Goal: Task Accomplishment & Management: Manage account settings

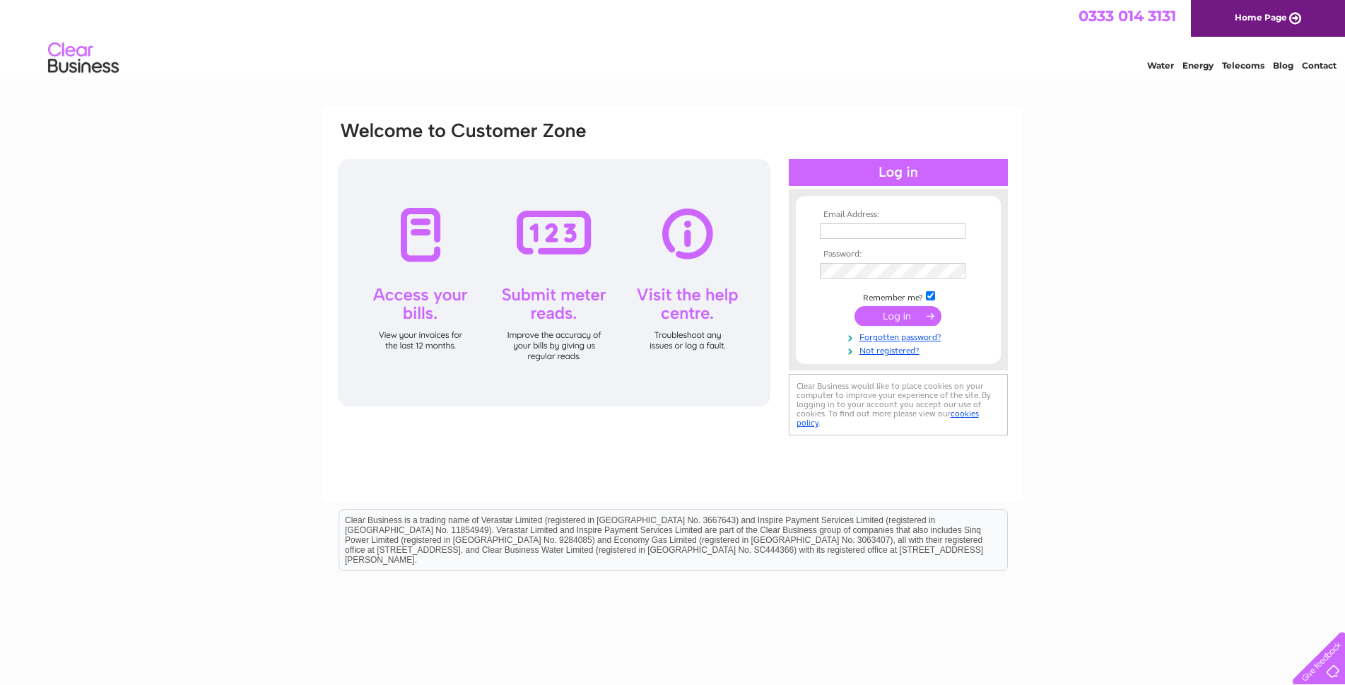
type input "[EMAIL_ADDRESS][DOMAIN_NAME]"
click at [896, 321] on input "submit" at bounding box center [898, 316] width 87 height 20
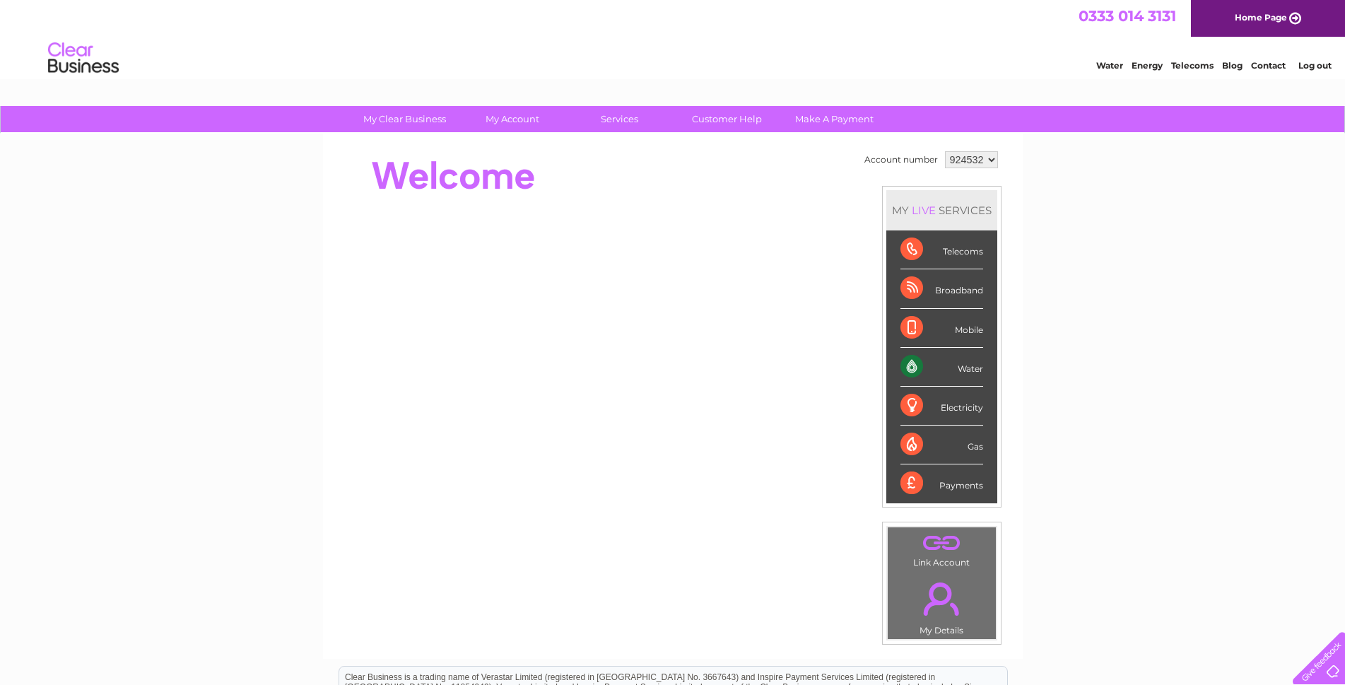
click at [967, 365] on div "Water" at bounding box center [942, 367] width 83 height 39
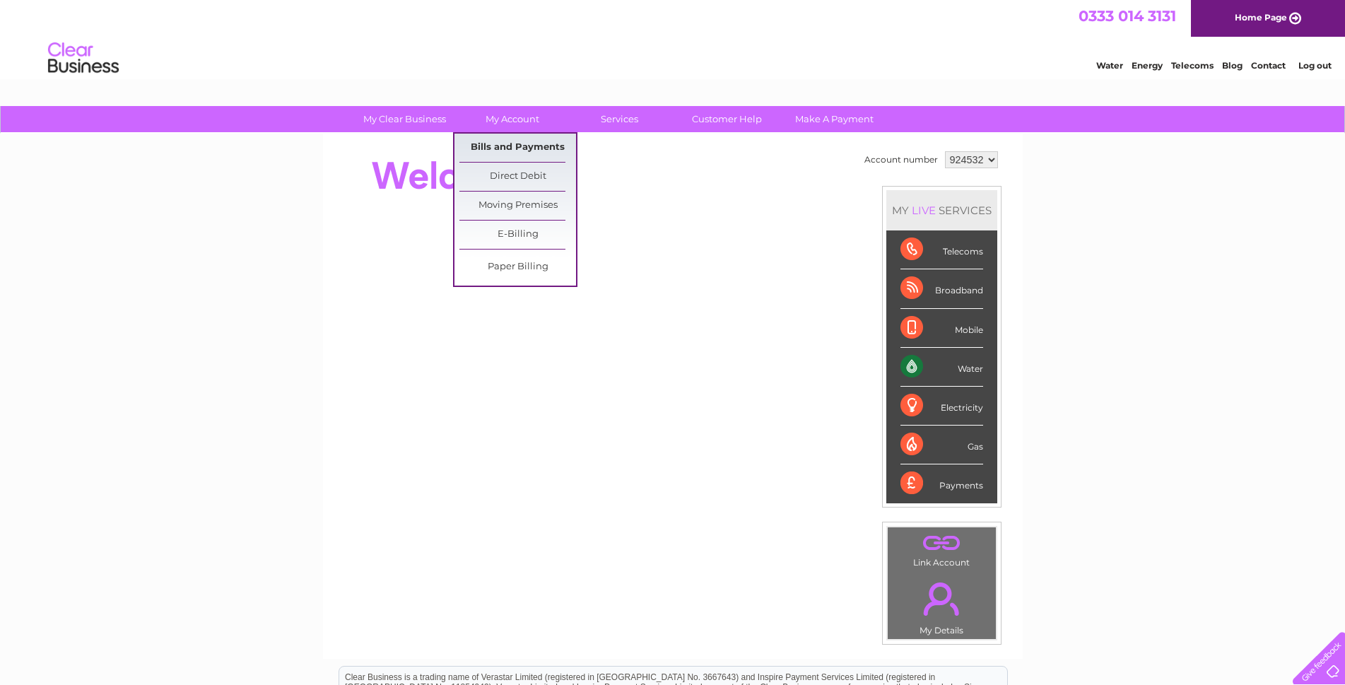
click at [517, 136] on link "Bills and Payments" at bounding box center [517, 148] width 117 height 28
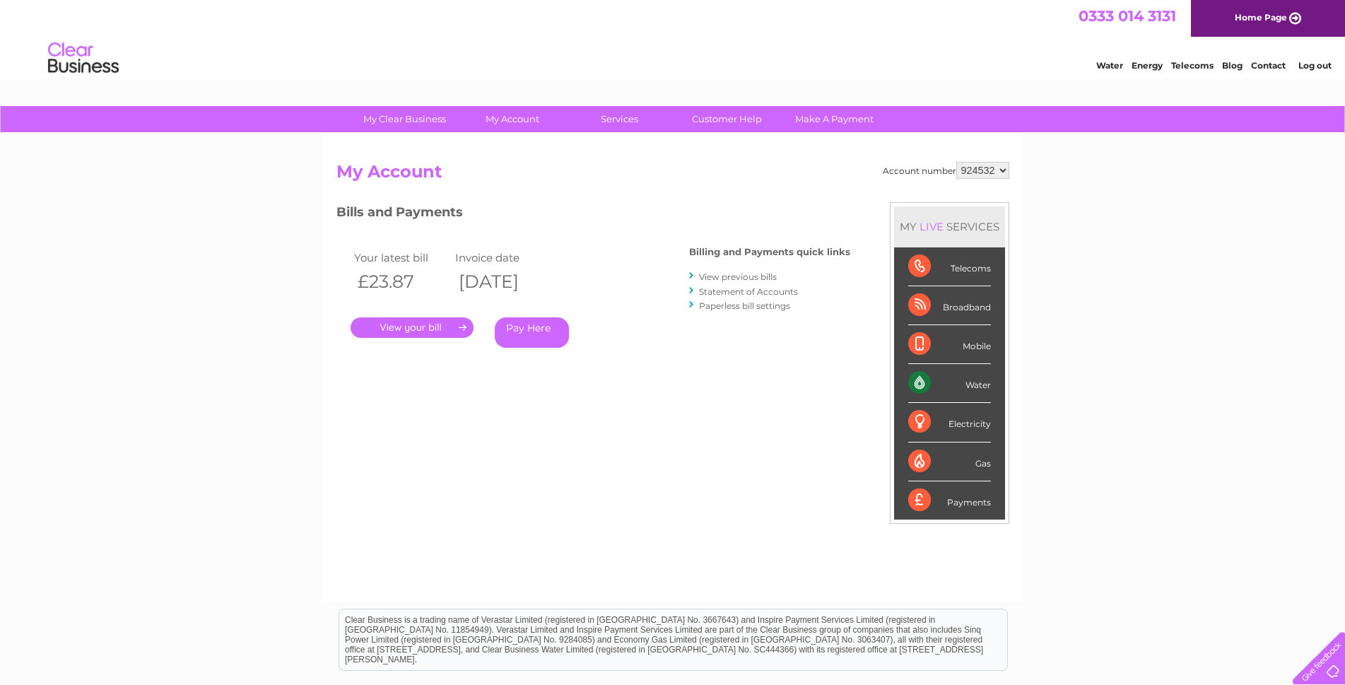
click at [428, 331] on link "." at bounding box center [412, 327] width 123 height 20
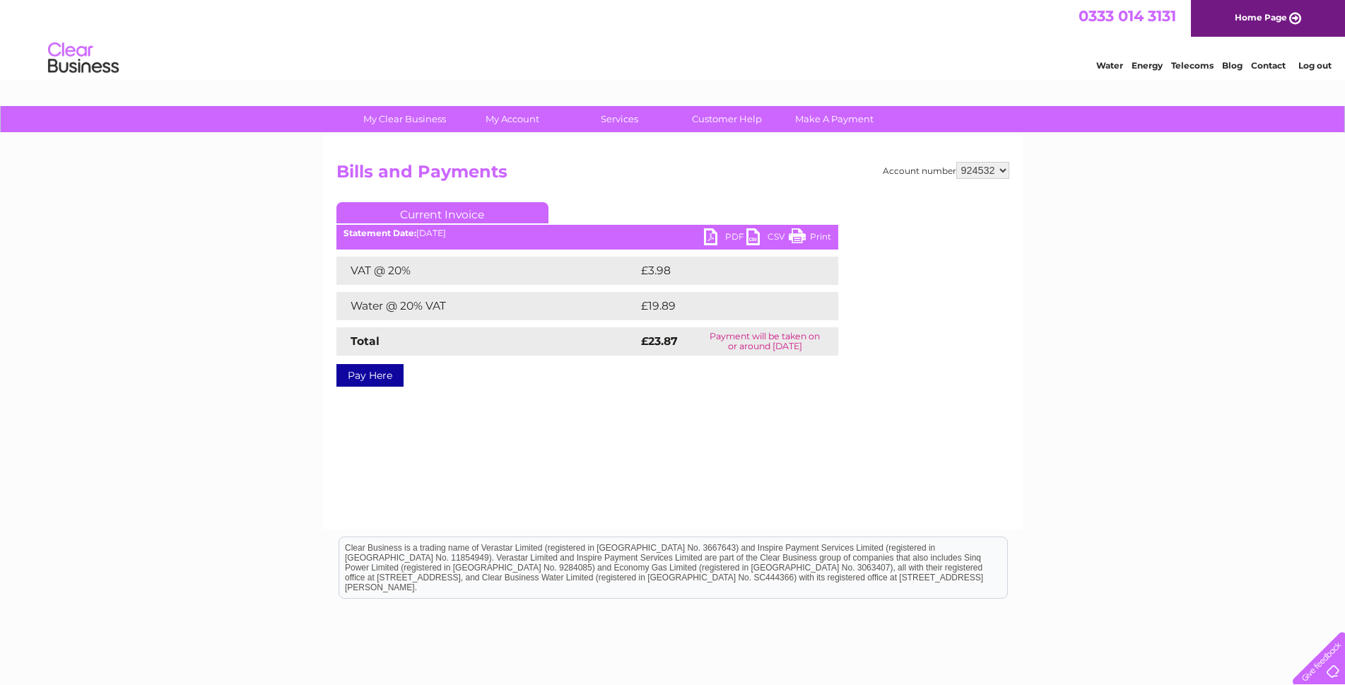
click at [712, 237] on link "PDF" at bounding box center [725, 238] width 42 height 20
